Goal: Communication & Community: Participate in discussion

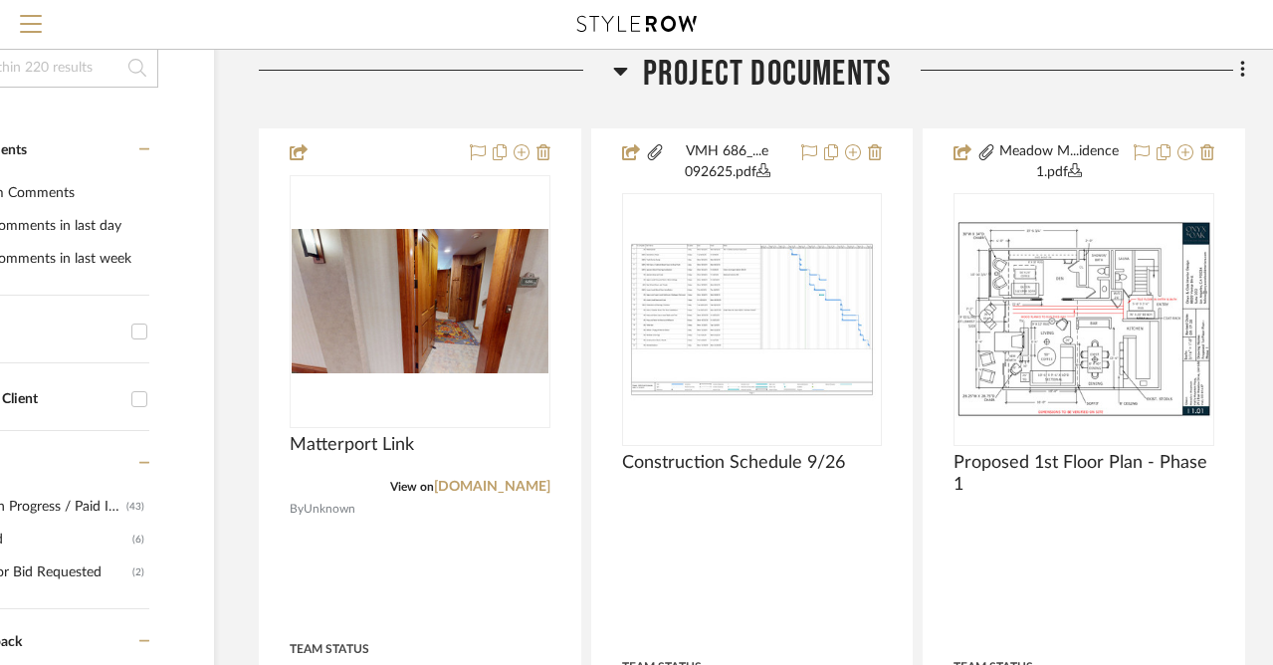
scroll to position [368, 160]
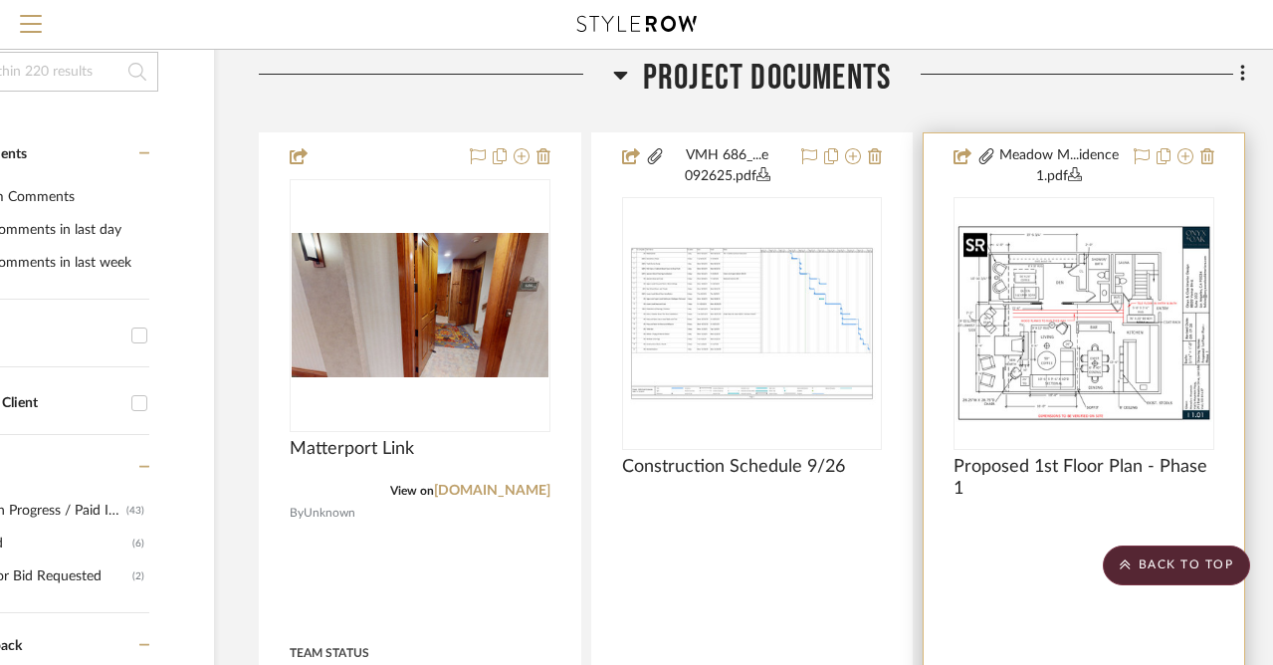
click at [1077, 314] on img "0" at bounding box center [1084, 323] width 257 height 198
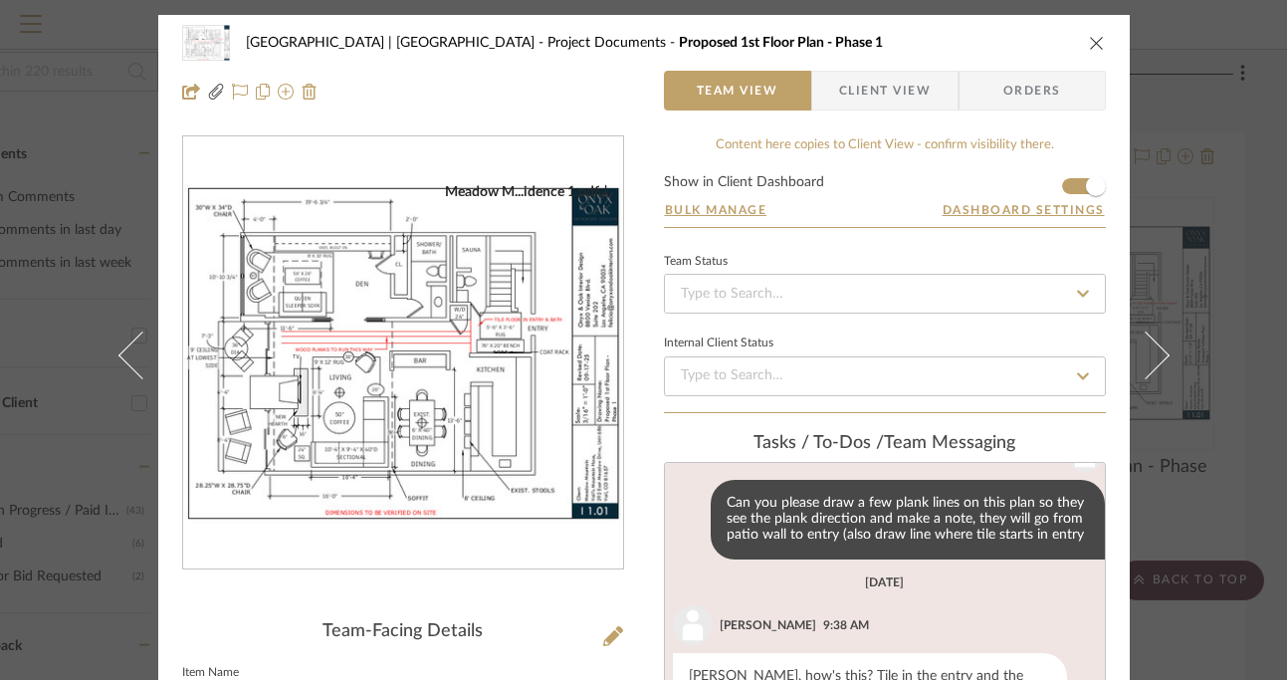
scroll to position [376, 0]
click at [1090, 37] on icon "close" at bounding box center [1097, 43] width 16 height 16
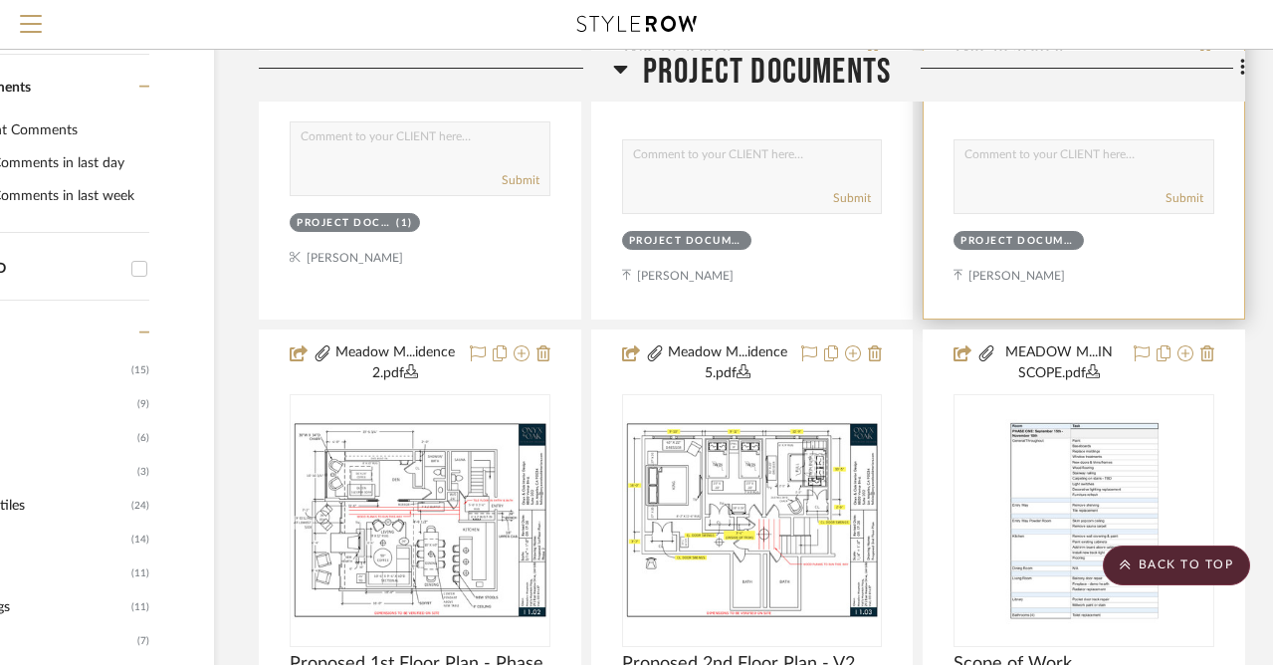
scroll to position [1214, 160]
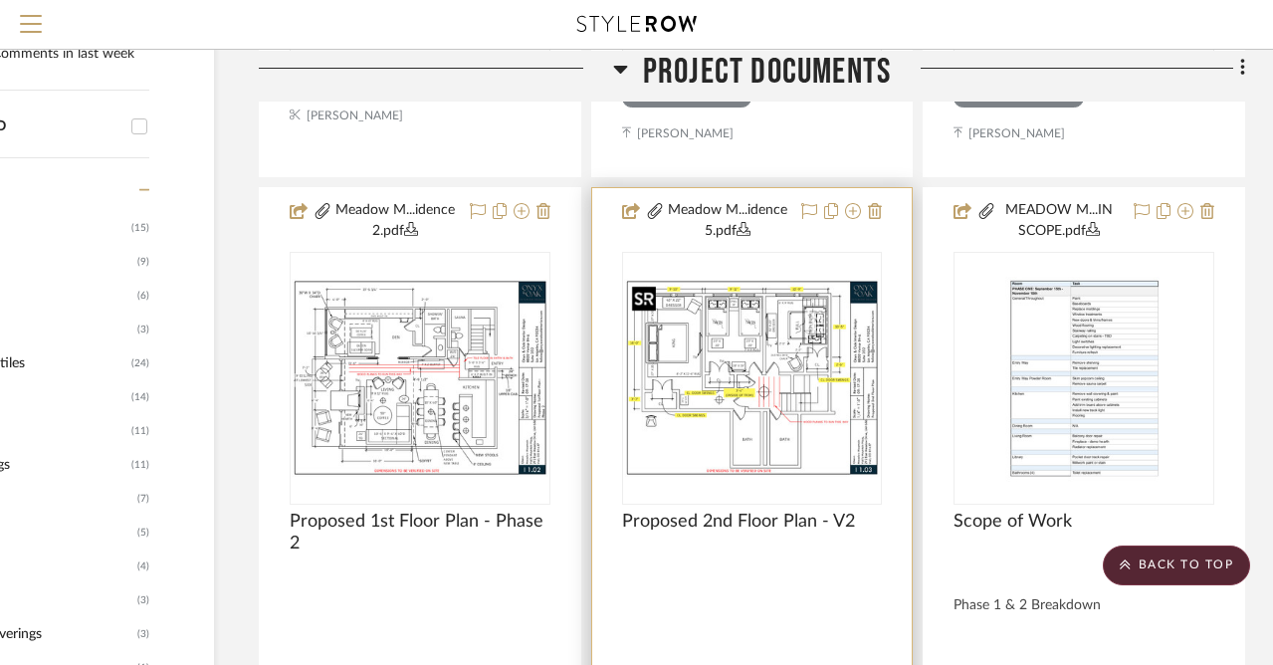
click at [738, 375] on img "0" at bounding box center [752, 378] width 257 height 198
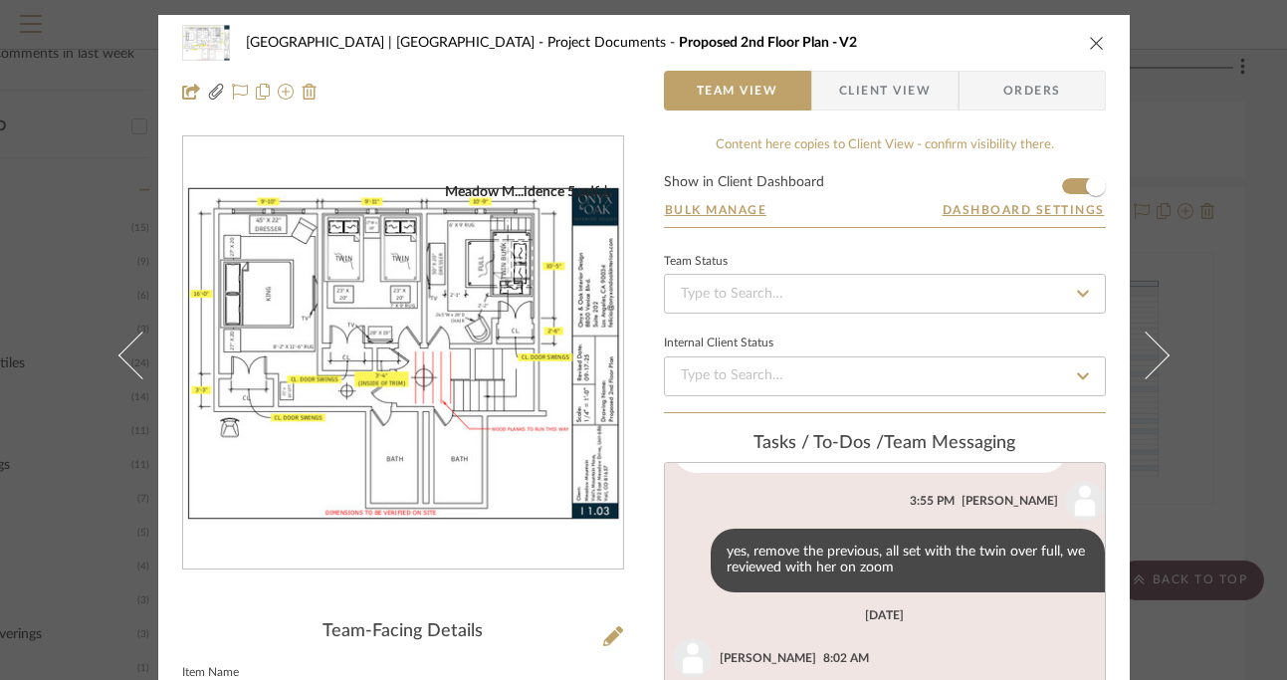
scroll to position [1539, 0]
click at [1089, 42] on icon "close" at bounding box center [1097, 43] width 16 height 16
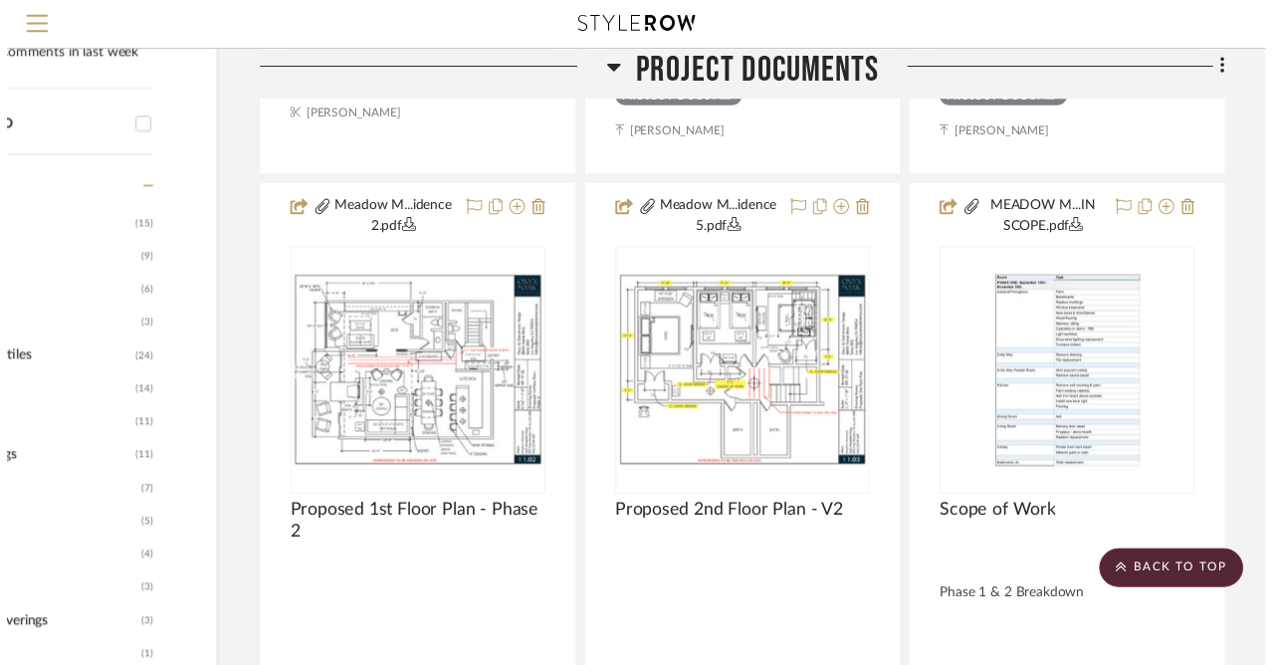
scroll to position [1214, 160]
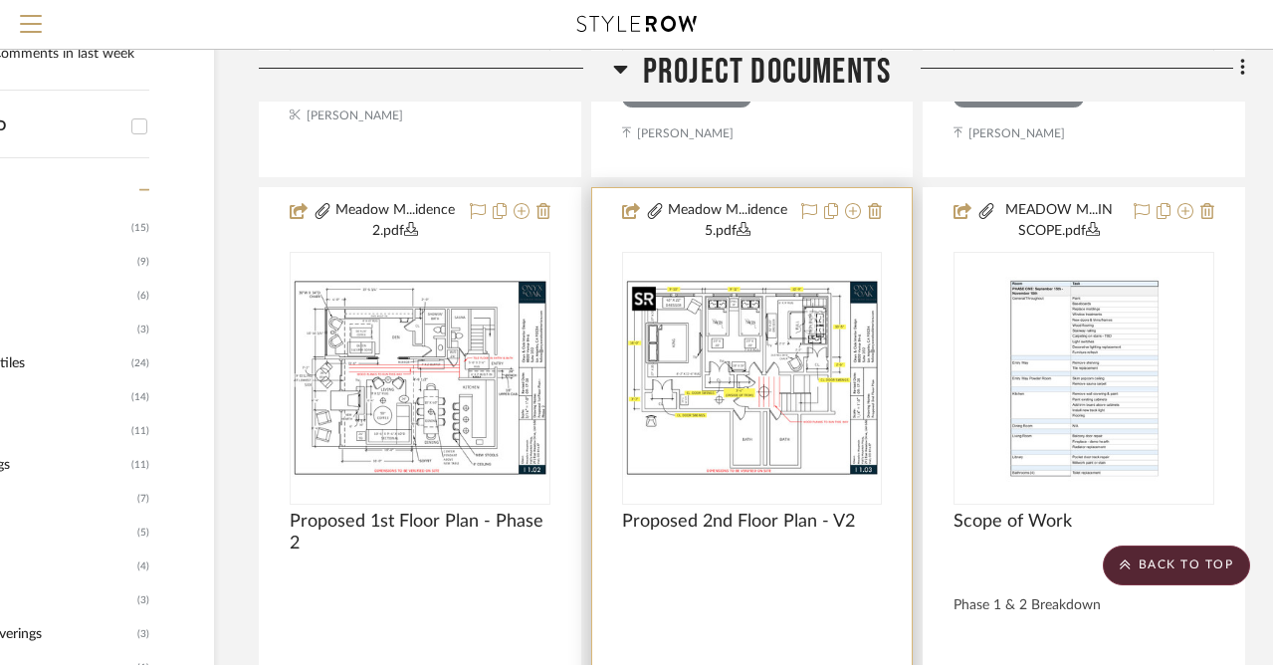
click at [815, 388] on img "0" at bounding box center [752, 378] width 257 height 198
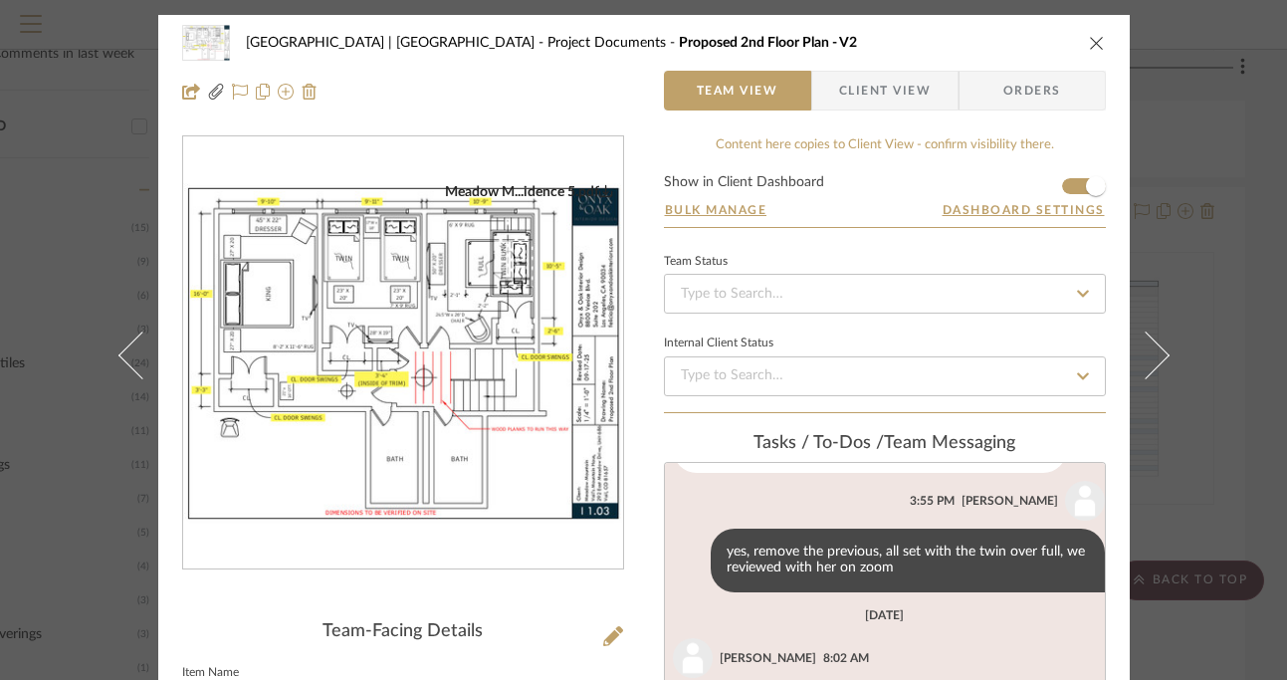
scroll to position [1539, 0]
click at [421, 246] on img "0" at bounding box center [403, 353] width 440 height 340
click at [1089, 35] on icon "close" at bounding box center [1097, 43] width 16 height 16
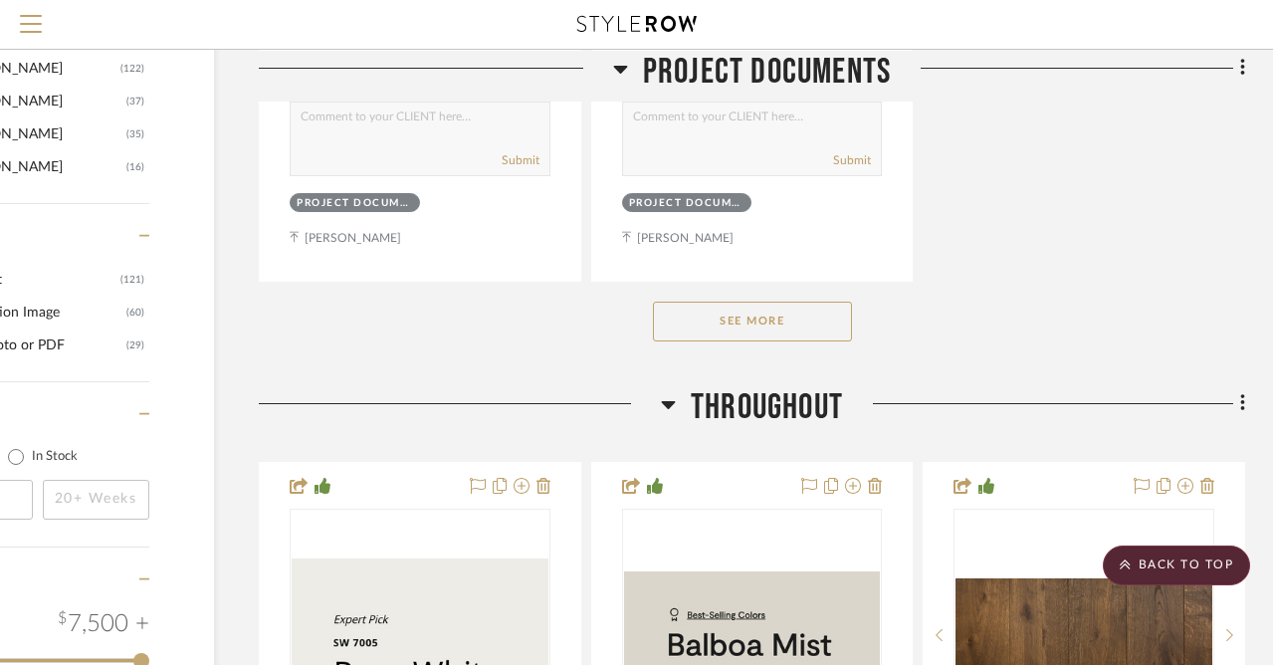
scroll to position [2912, 160]
click at [729, 305] on button "See More" at bounding box center [752, 321] width 199 height 40
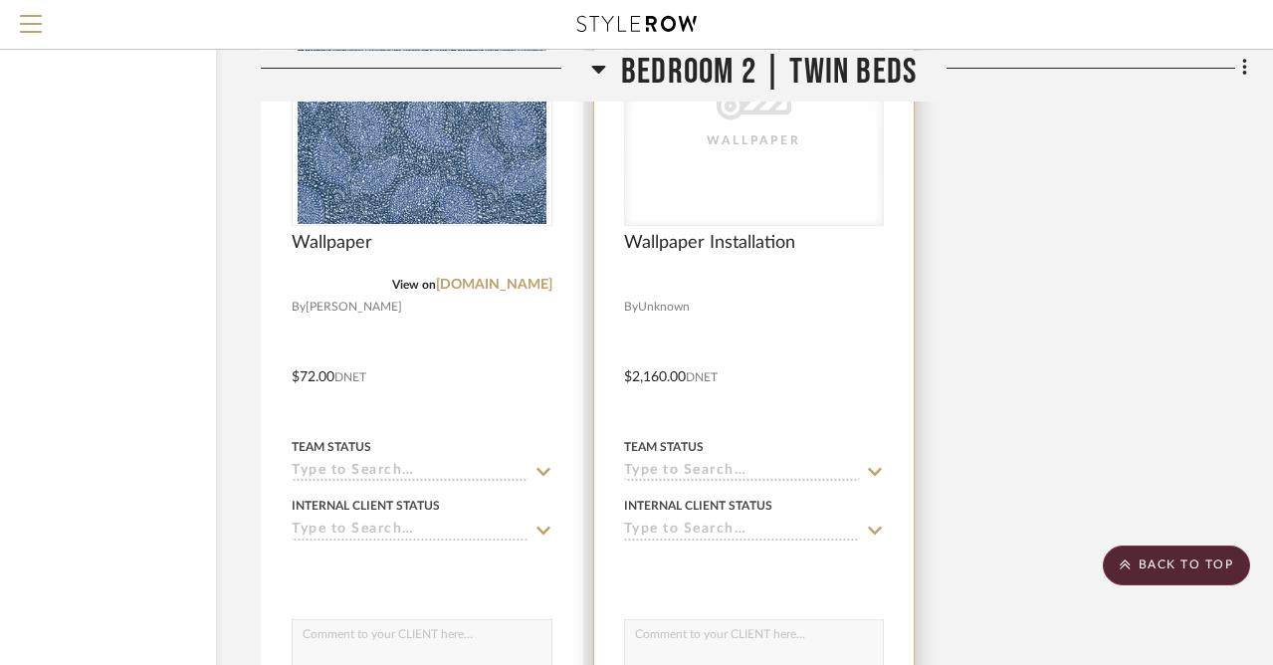
scroll to position [39608, 158]
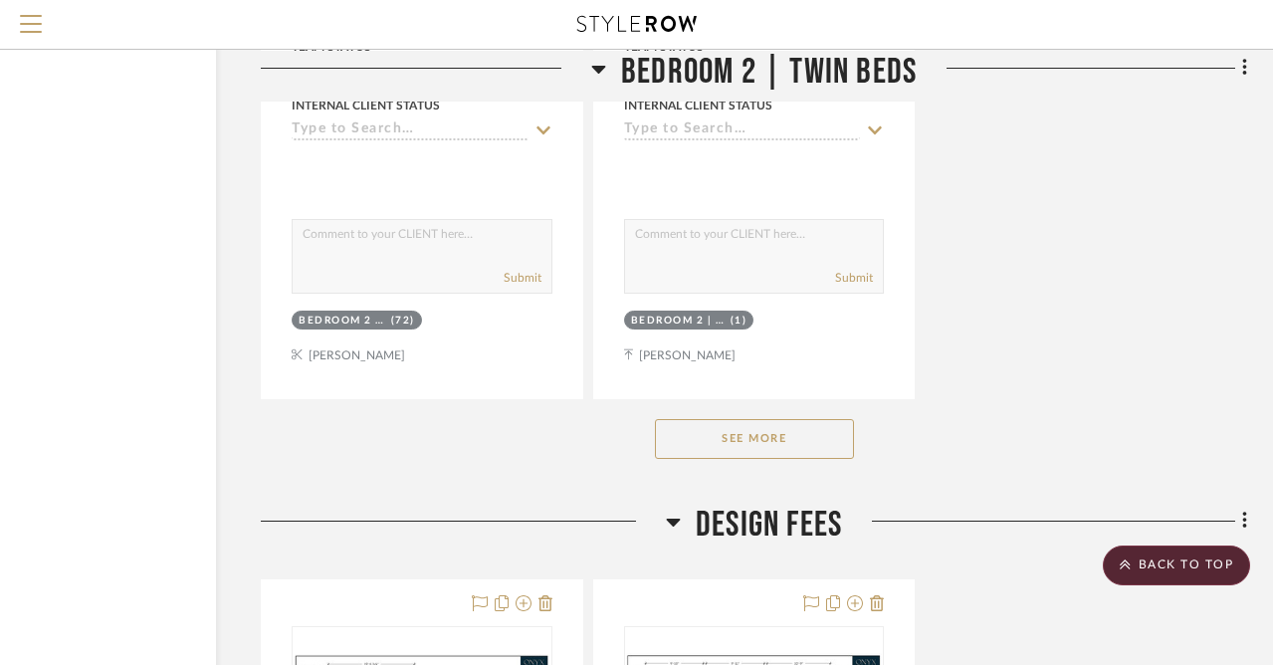
click at [764, 419] on button "See More" at bounding box center [754, 439] width 199 height 40
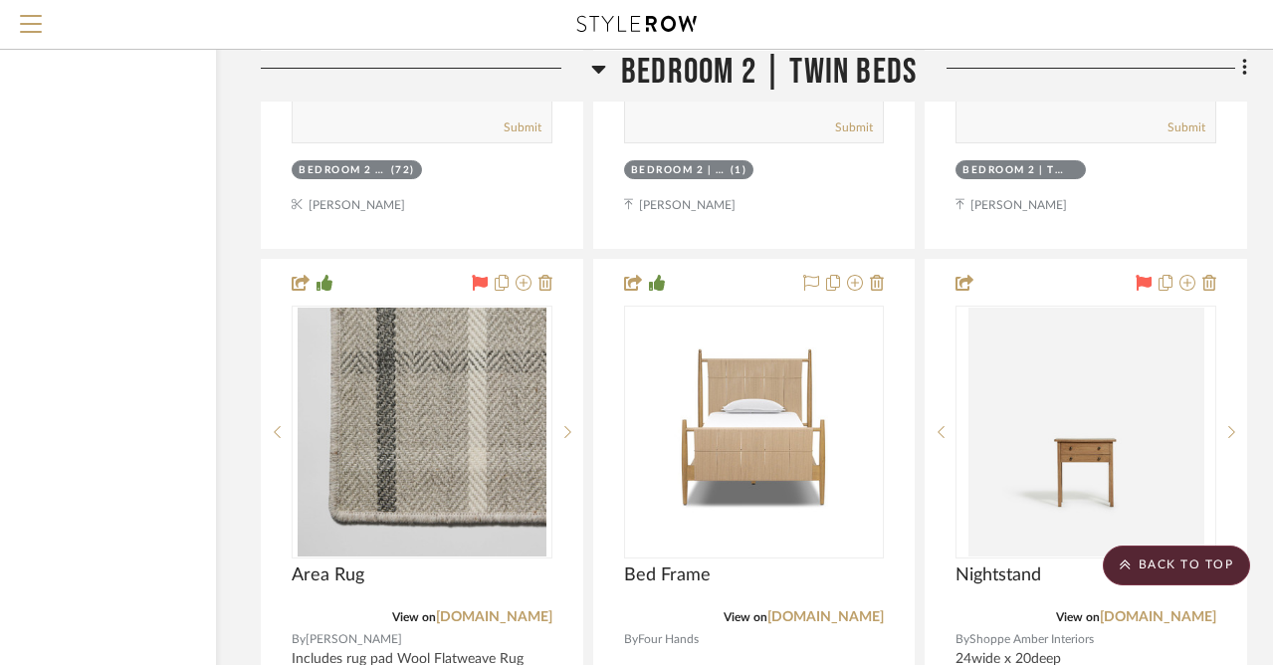
scroll to position [39839, 158]
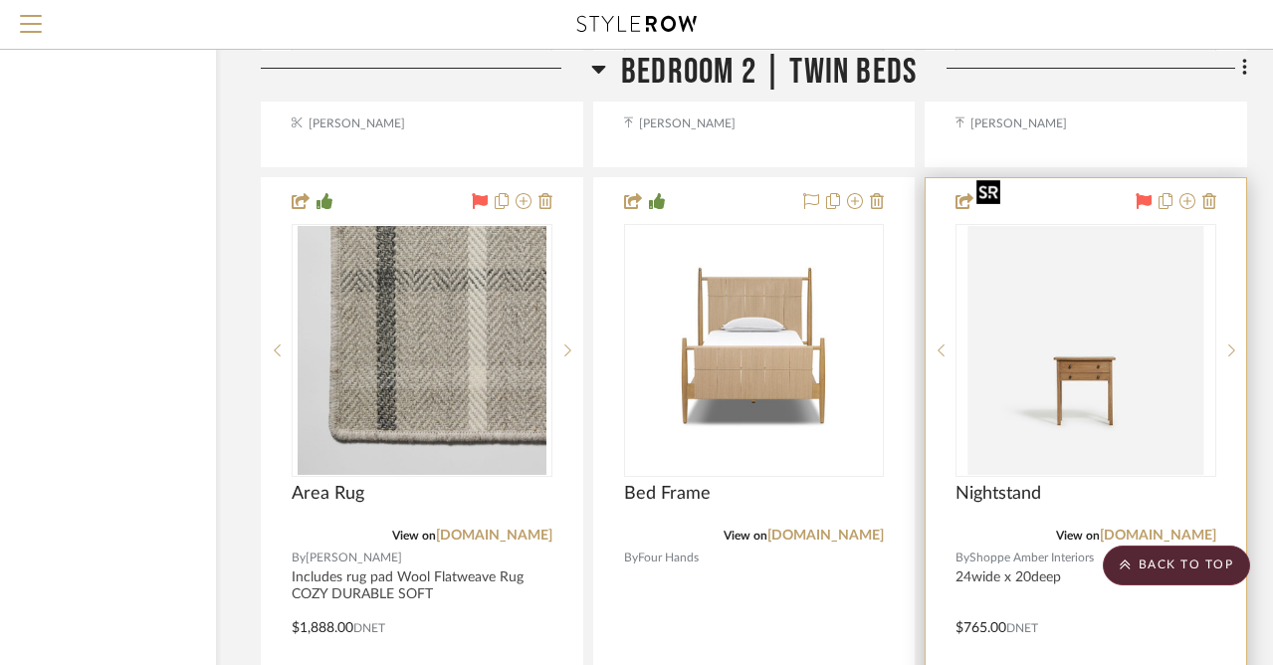
click at [1060, 339] on img "0" at bounding box center [1086, 350] width 236 height 249
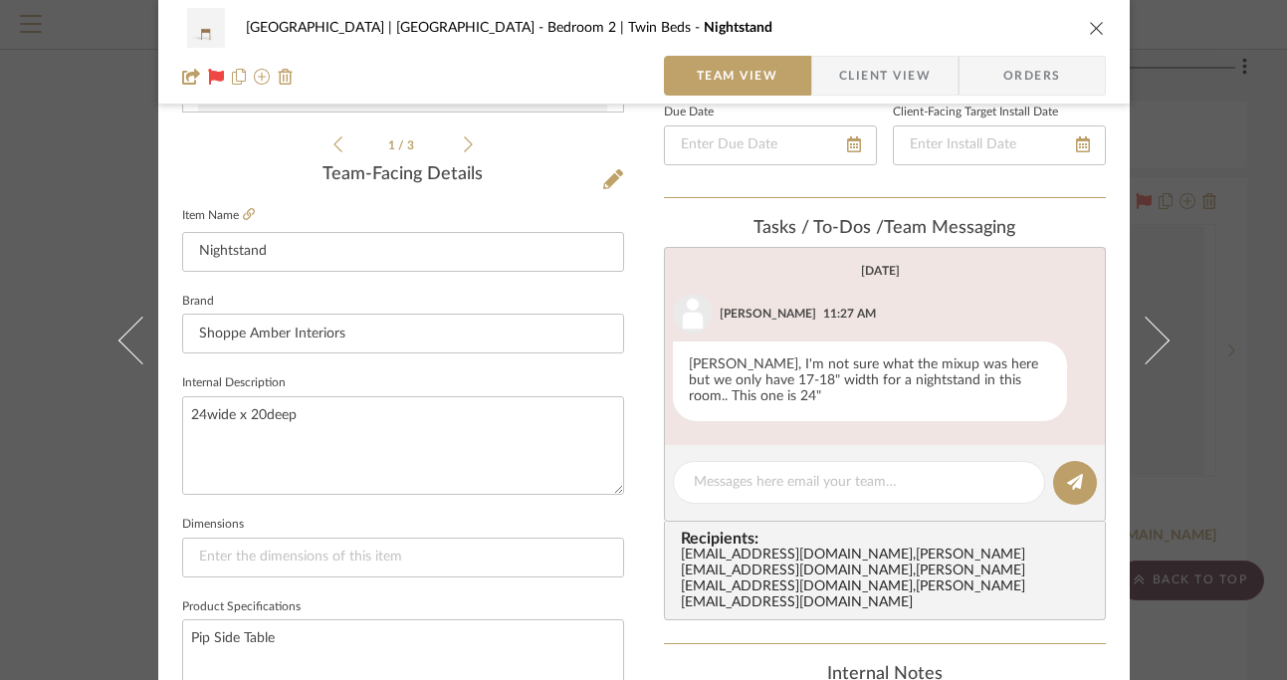
scroll to position [462, 0]
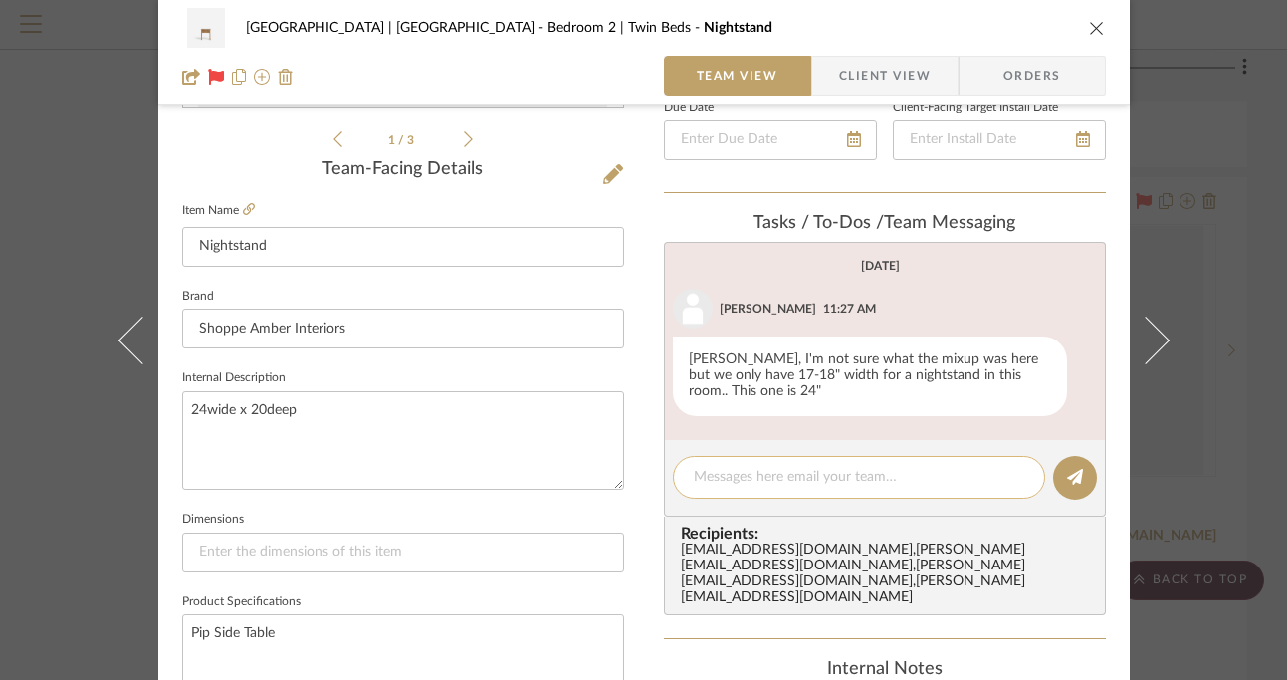
click at [744, 477] on textarea at bounding box center [859, 477] width 330 height 21
type textarea "J"
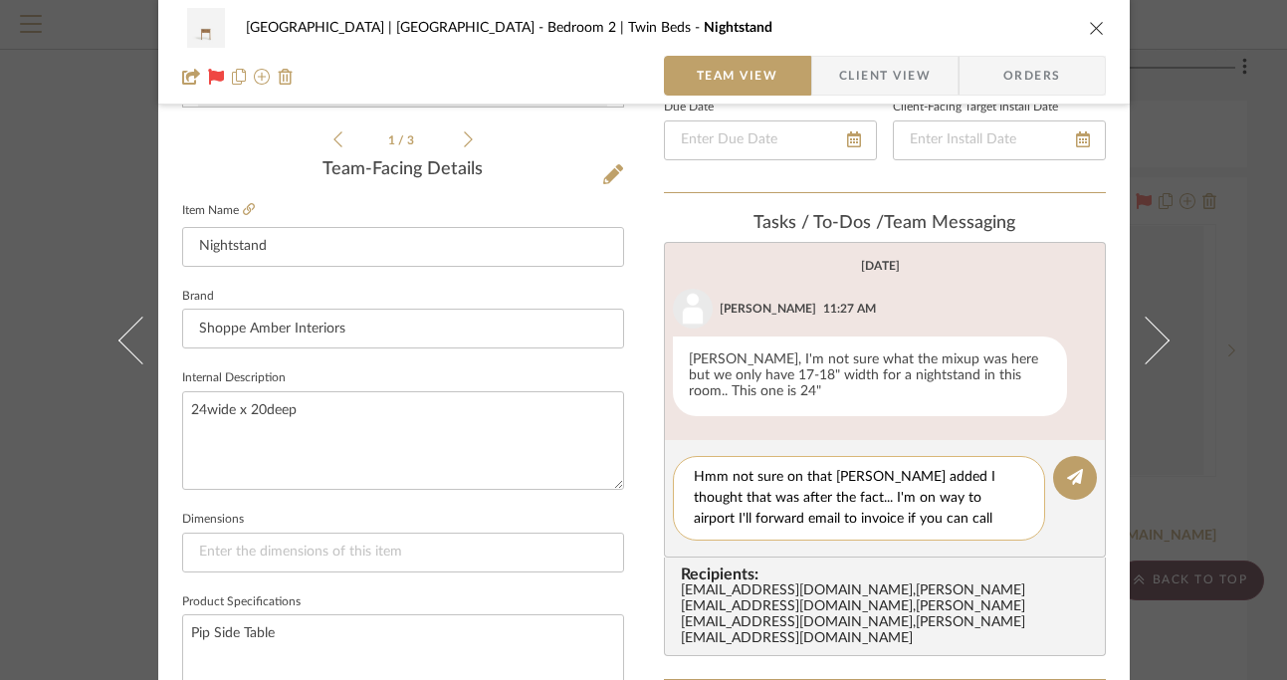
scroll to position [0, 0]
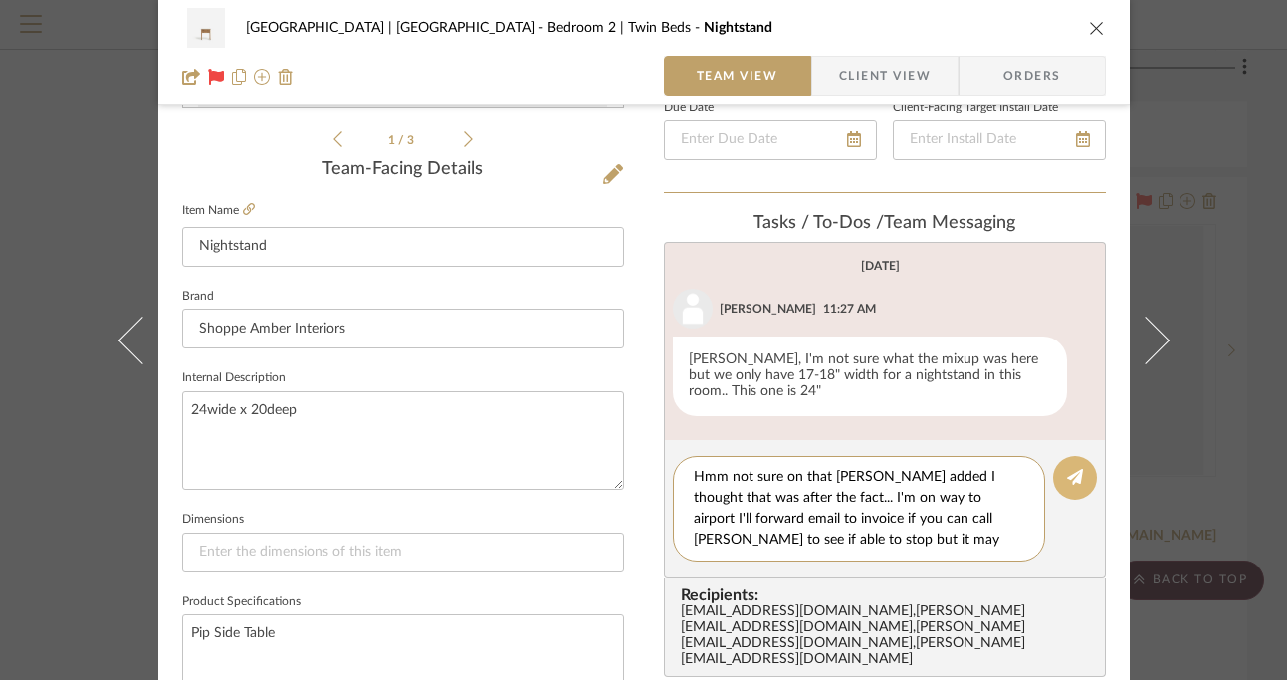
type textarea "Hmm not sure on that [PERSON_NAME] added I thought that was after the fact... I…"
click at [1067, 485] on icon at bounding box center [1075, 477] width 16 height 16
